Goal: Transaction & Acquisition: Download file/media

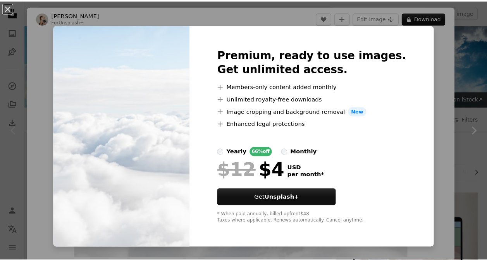
scroll to position [103, 0]
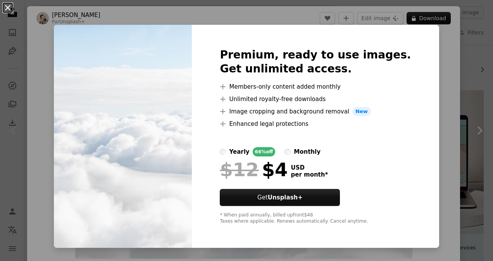
click at [10, 7] on button "An X shape" at bounding box center [7, 7] width 9 height 9
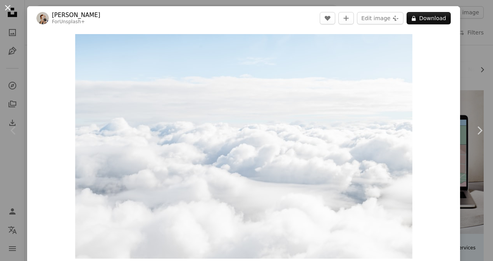
click at [10, 11] on button "An X shape" at bounding box center [7, 7] width 9 height 9
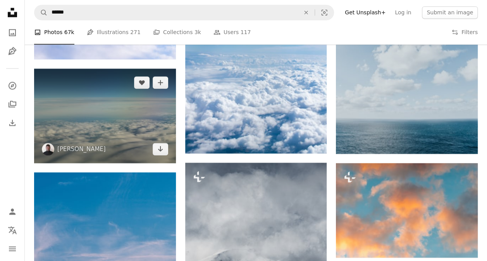
scroll to position [555, 0]
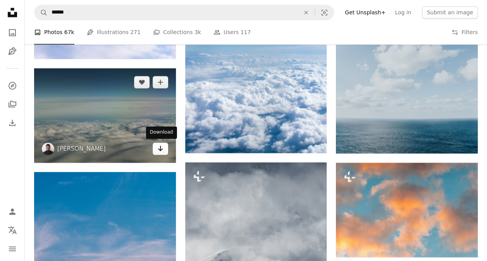
click at [162, 151] on icon "Arrow pointing down" at bounding box center [160, 148] width 6 height 9
